Goal: Task Accomplishment & Management: Manage account settings

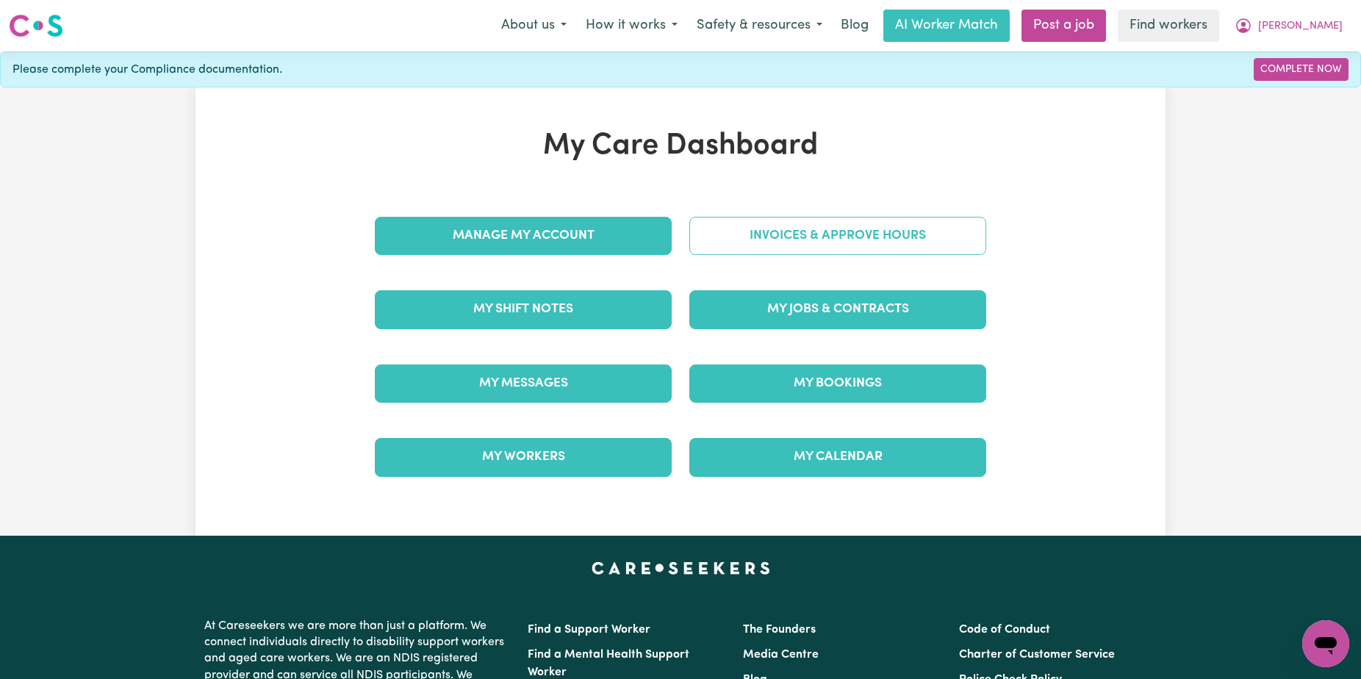
click at [865, 234] on link "Invoices & Approve Hours" at bounding box center [837, 236] width 297 height 38
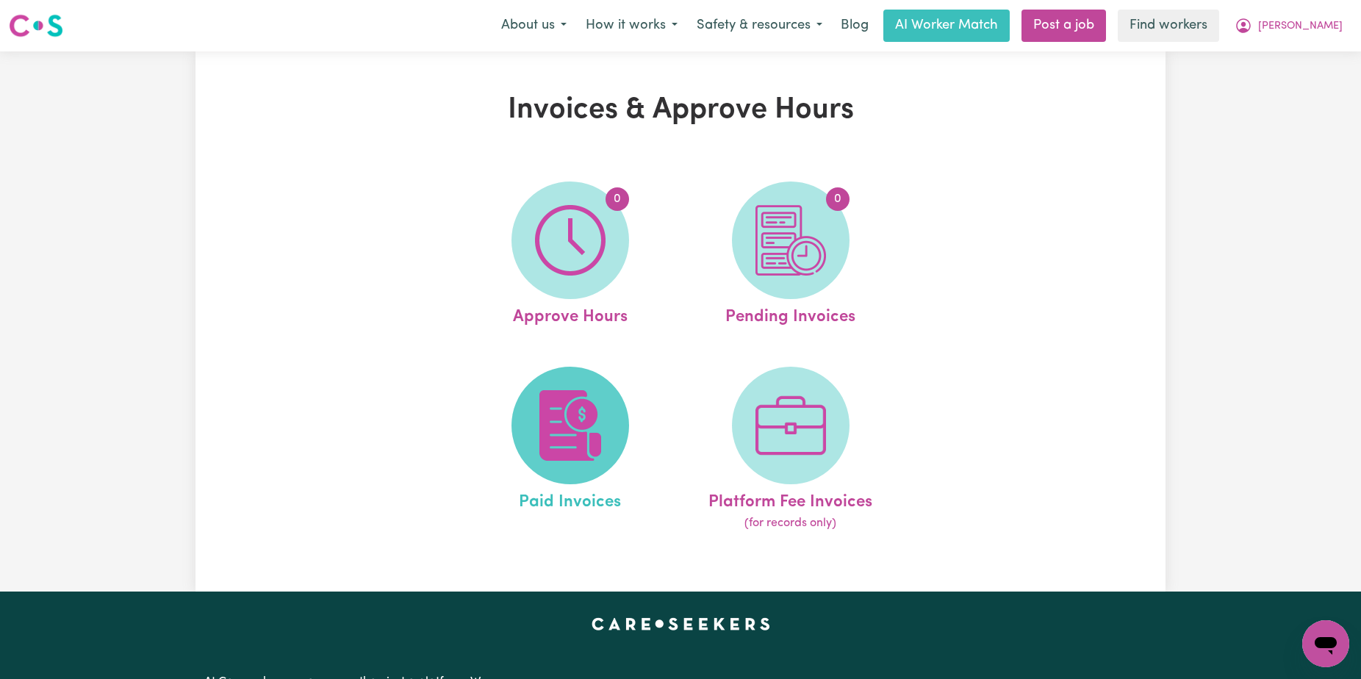
click at [590, 413] on img at bounding box center [570, 425] width 71 height 71
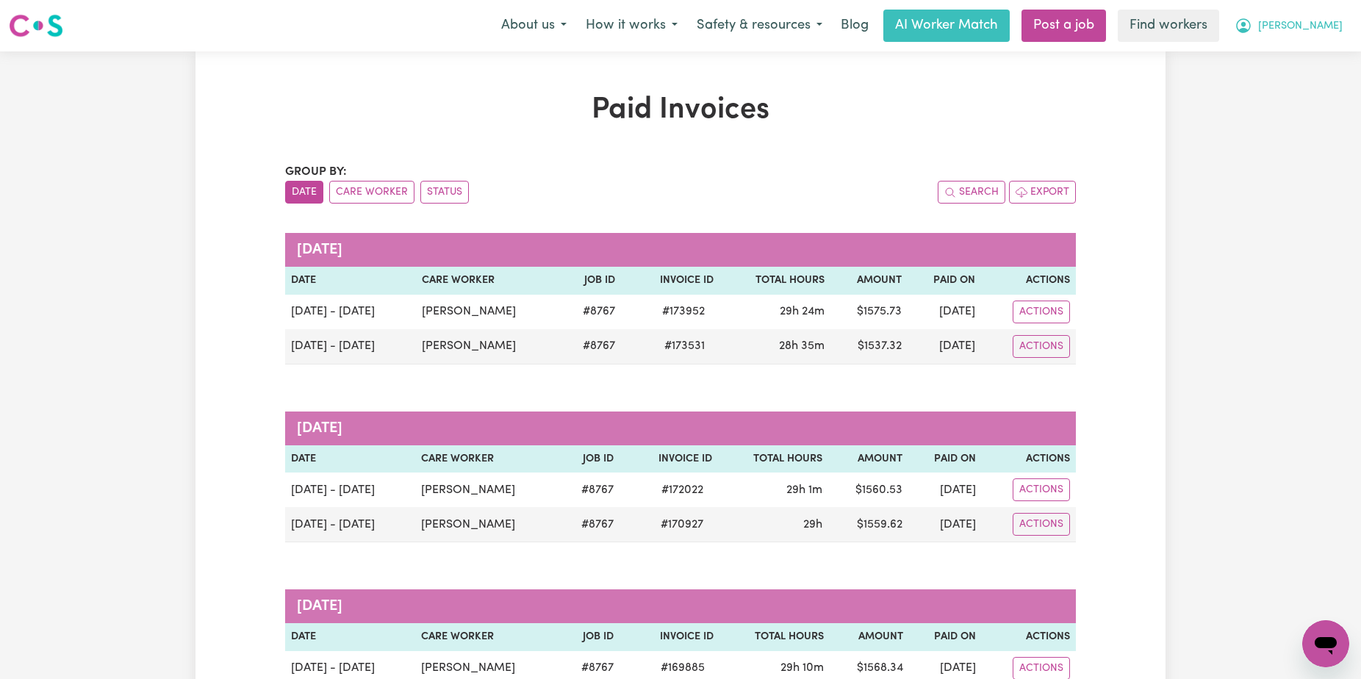
click at [1314, 20] on span "[PERSON_NAME]" at bounding box center [1300, 26] width 84 height 16
click at [1317, 12] on button "[PERSON_NAME]" at bounding box center [1288, 25] width 127 height 31
click at [1293, 79] on link "Logout" at bounding box center [1293, 85] width 116 height 28
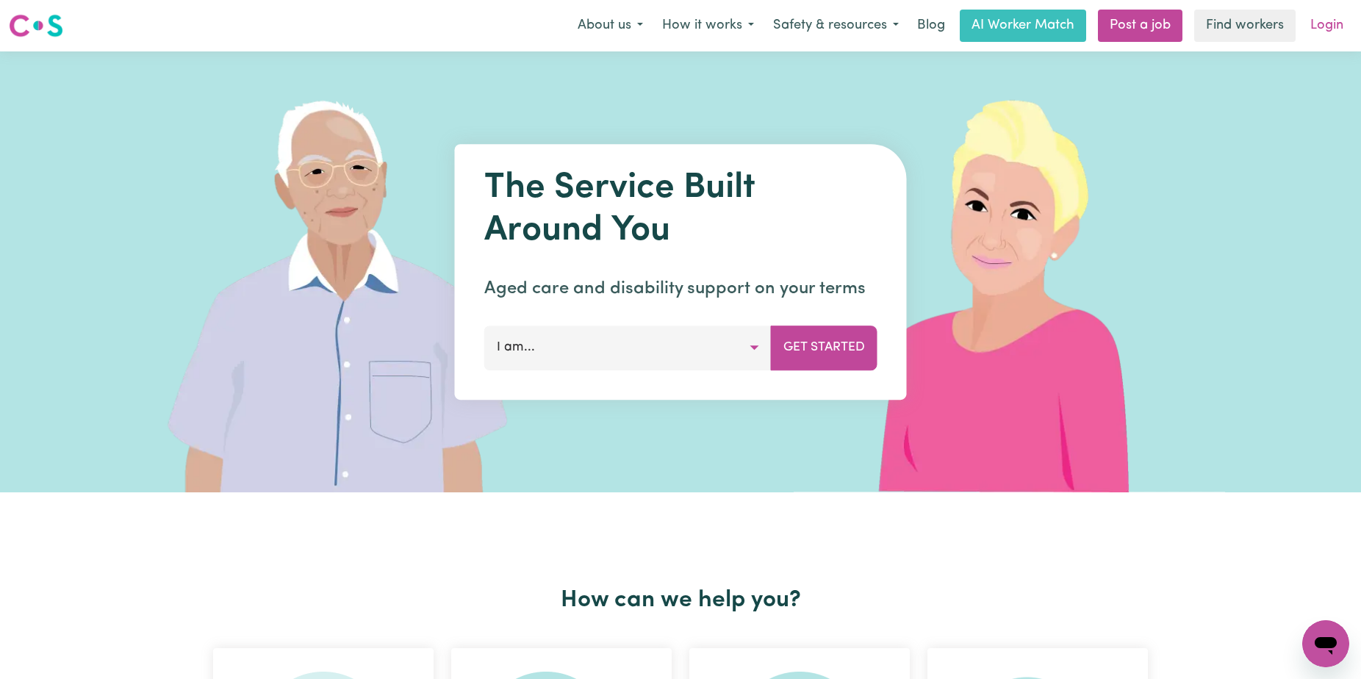
click at [1315, 27] on link "Login" at bounding box center [1326, 26] width 51 height 32
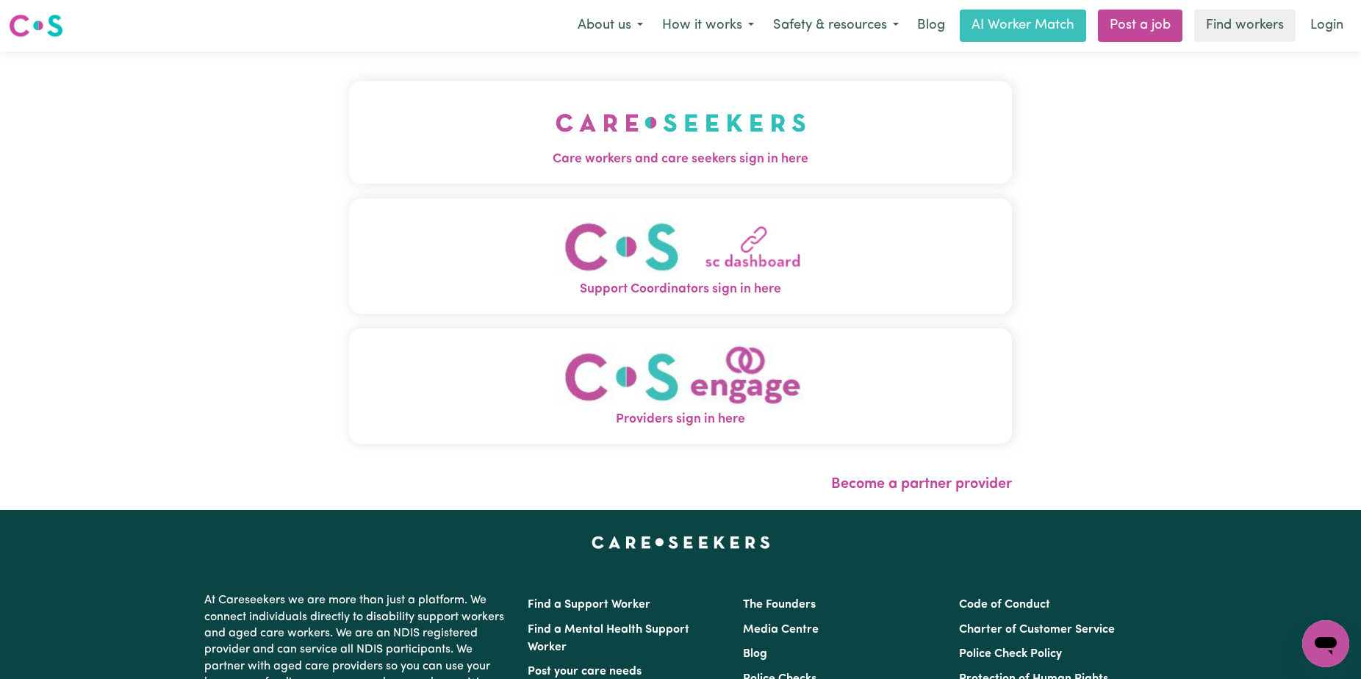
click at [604, 134] on img "Care workers and care seekers sign in here" at bounding box center [680, 123] width 251 height 54
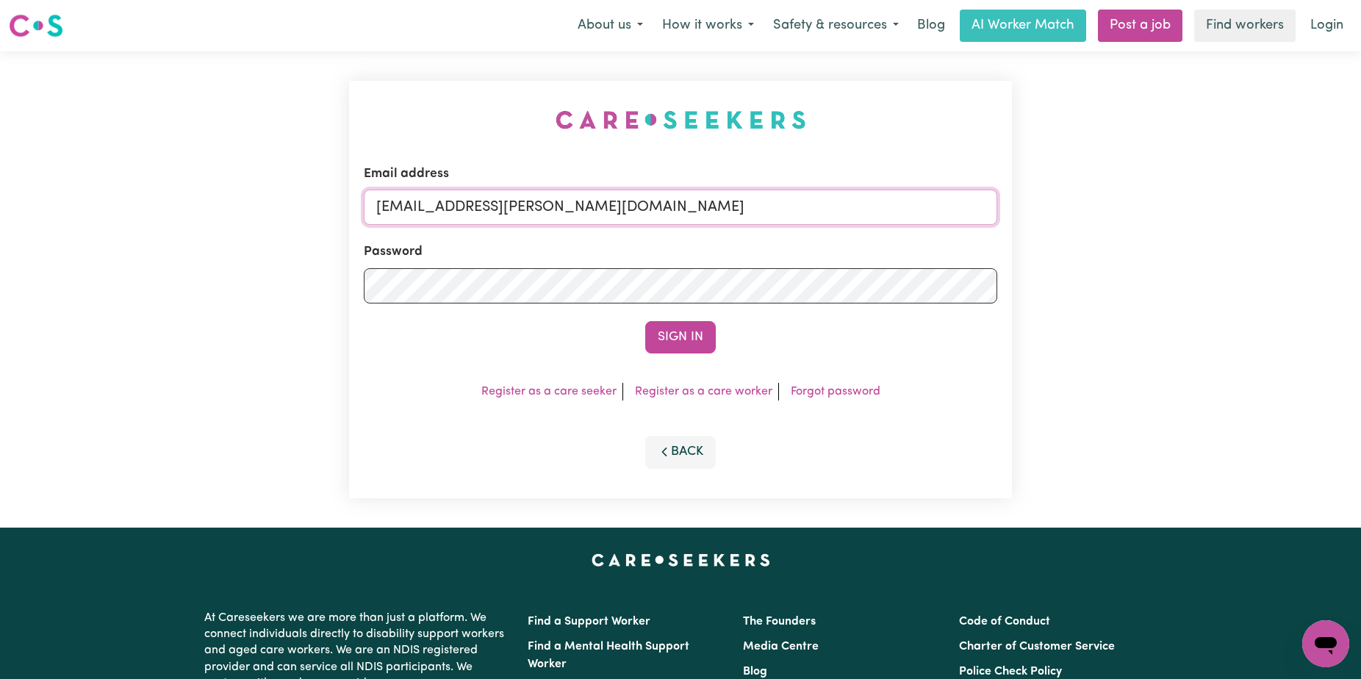
drag, startPoint x: 814, startPoint y: 211, endPoint x: 453, endPoint y: 206, distance: 361.5
click at [453, 206] on input "[EMAIL_ADDRESS][PERSON_NAME][DOMAIN_NAME]" at bounding box center [680, 207] width 633 height 35
paste input "RogerOKellKN"
type input "[EMAIL_ADDRESS][DOMAIN_NAME]"
click at [645, 321] on button "Sign In" at bounding box center [680, 337] width 71 height 32
